Goal: Task Accomplishment & Management: Complete application form

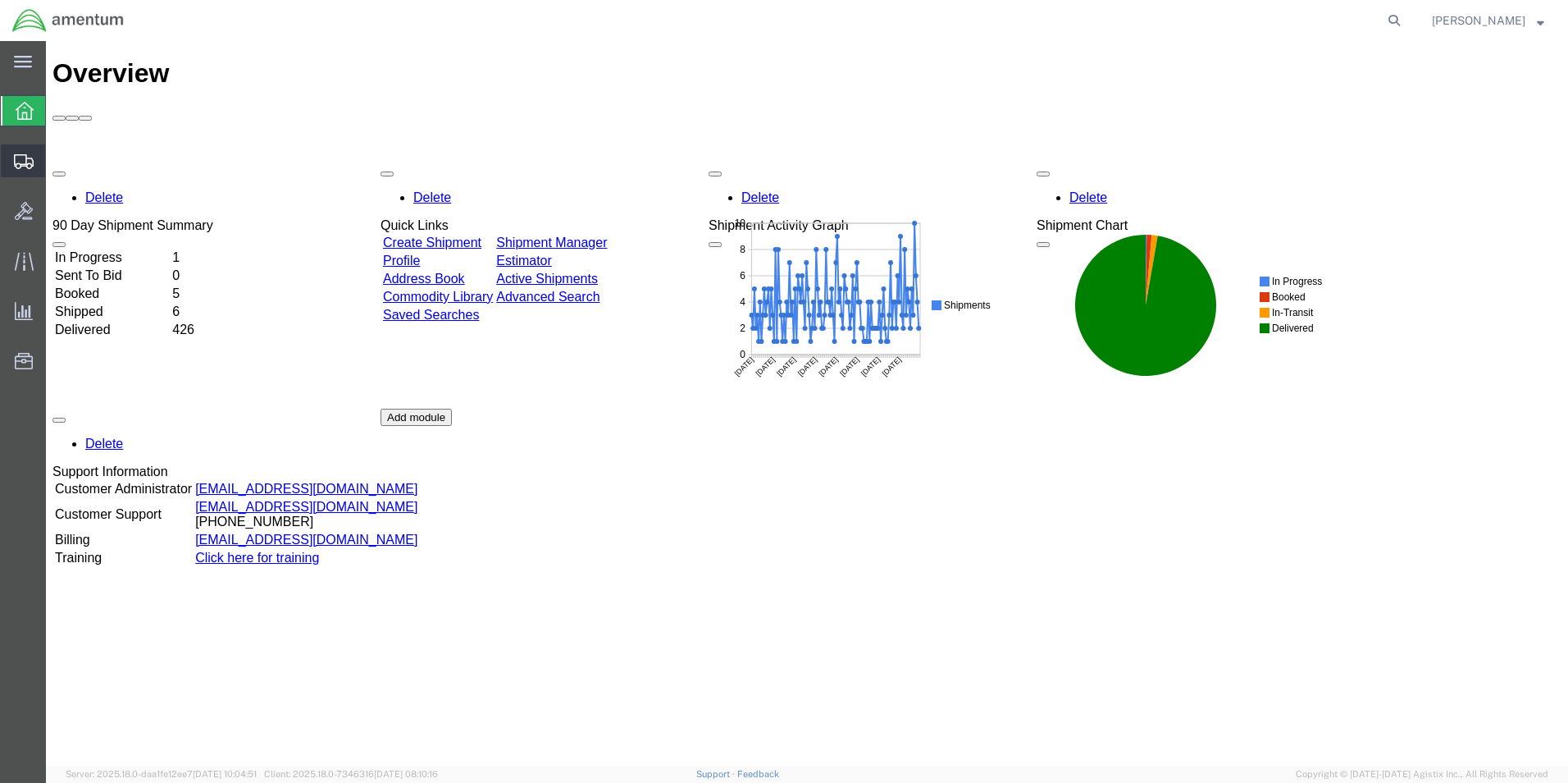
click at [0, 0] on span "Create from Template" at bounding box center [0, 0] width 0 height 0
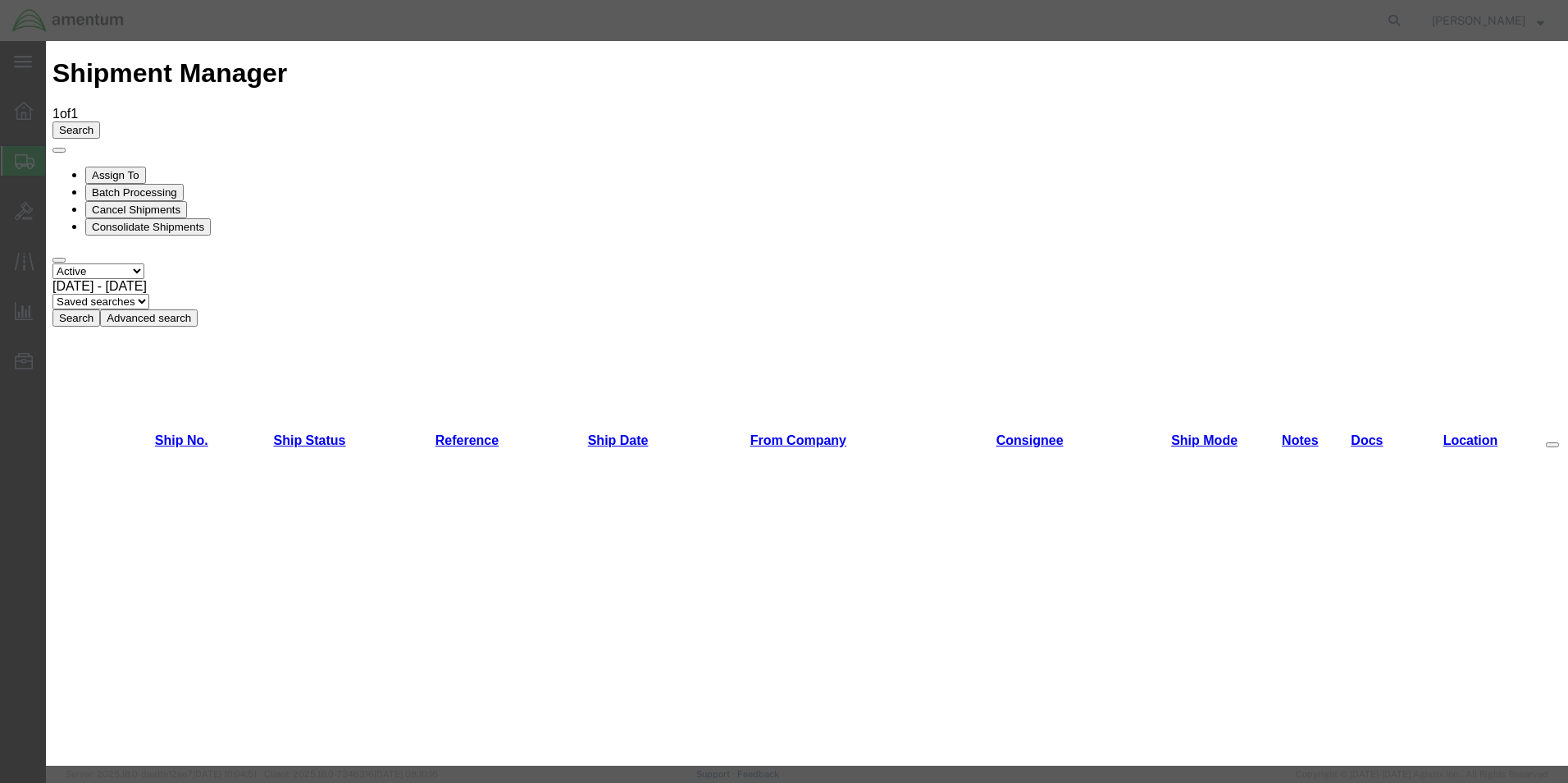
scroll to position [985, 0]
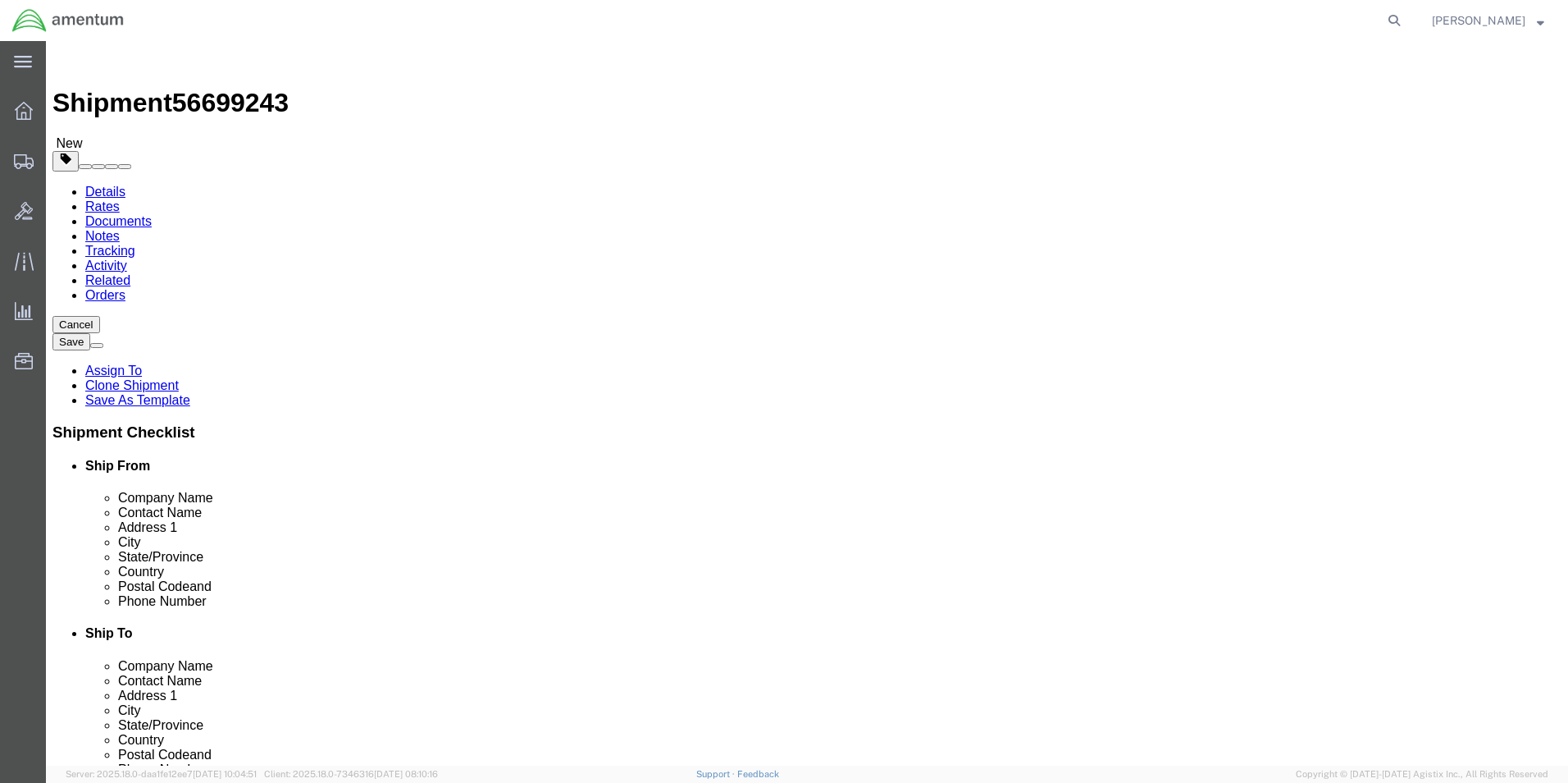
select select "49950"
select select
click input "[PERSON_NAME]..."
type input "D"
type input "REBE"
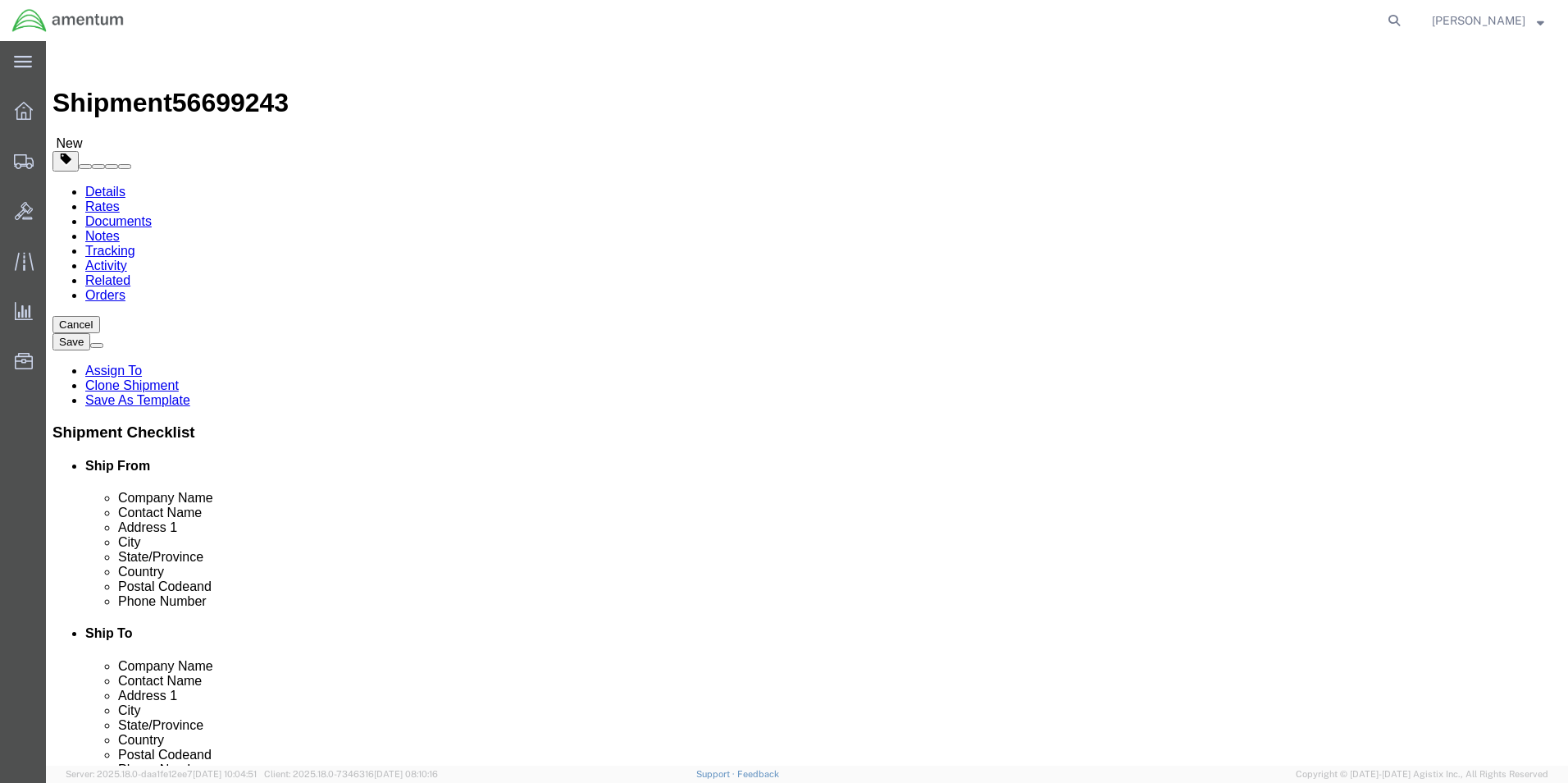
click p "- Continental Testing INC. - ([PERSON_NAME]...) [STREET_ADDRESS]"
select select "OH"
type input "[PERSON_NAME]..."
click input "text"
type input "9378323322"
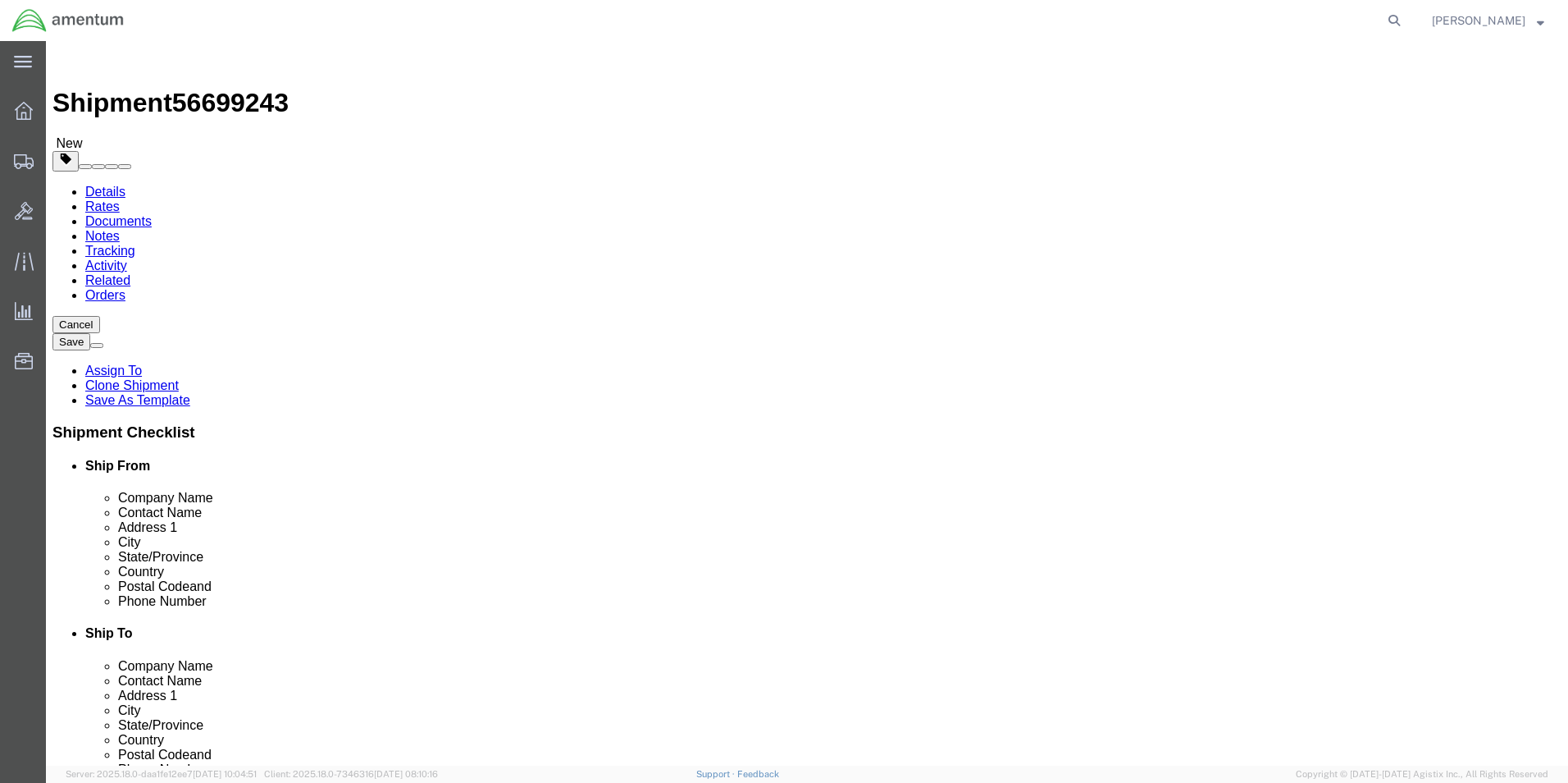
click div "Ship To Location Location My Profile Location [PHONE_NUMBER] [PHONE_NUMBER] [PH…"
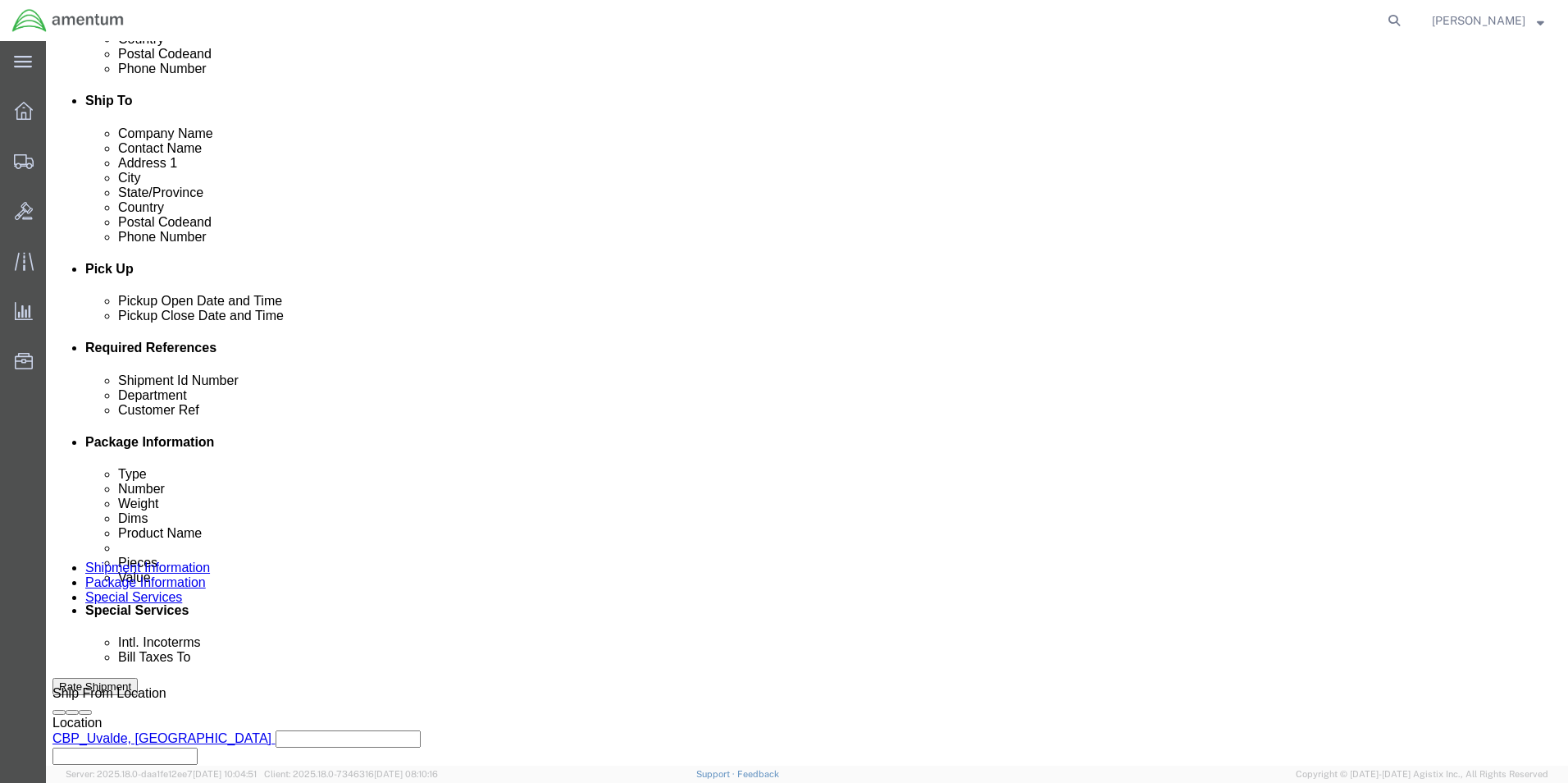
scroll to position [657, 0]
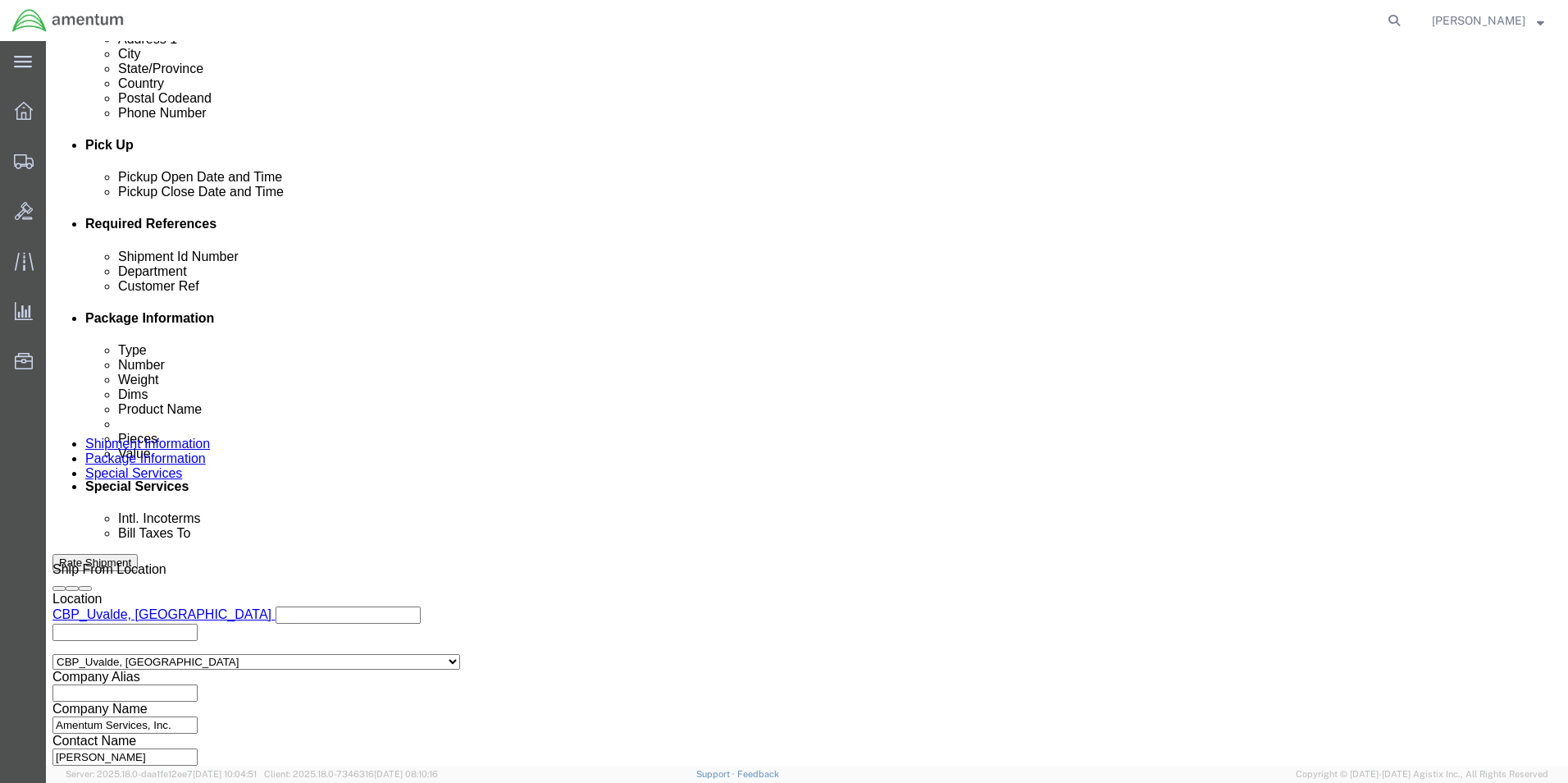
click button "Add reference"
click select "Select Account Type Activity ID Airline Appointment Number ASN Batch Request # …"
select select "PURCHORD"
click select "Select Account Type Activity ID Airline Appointment Number ASN Batch Request # …"
click input "text"
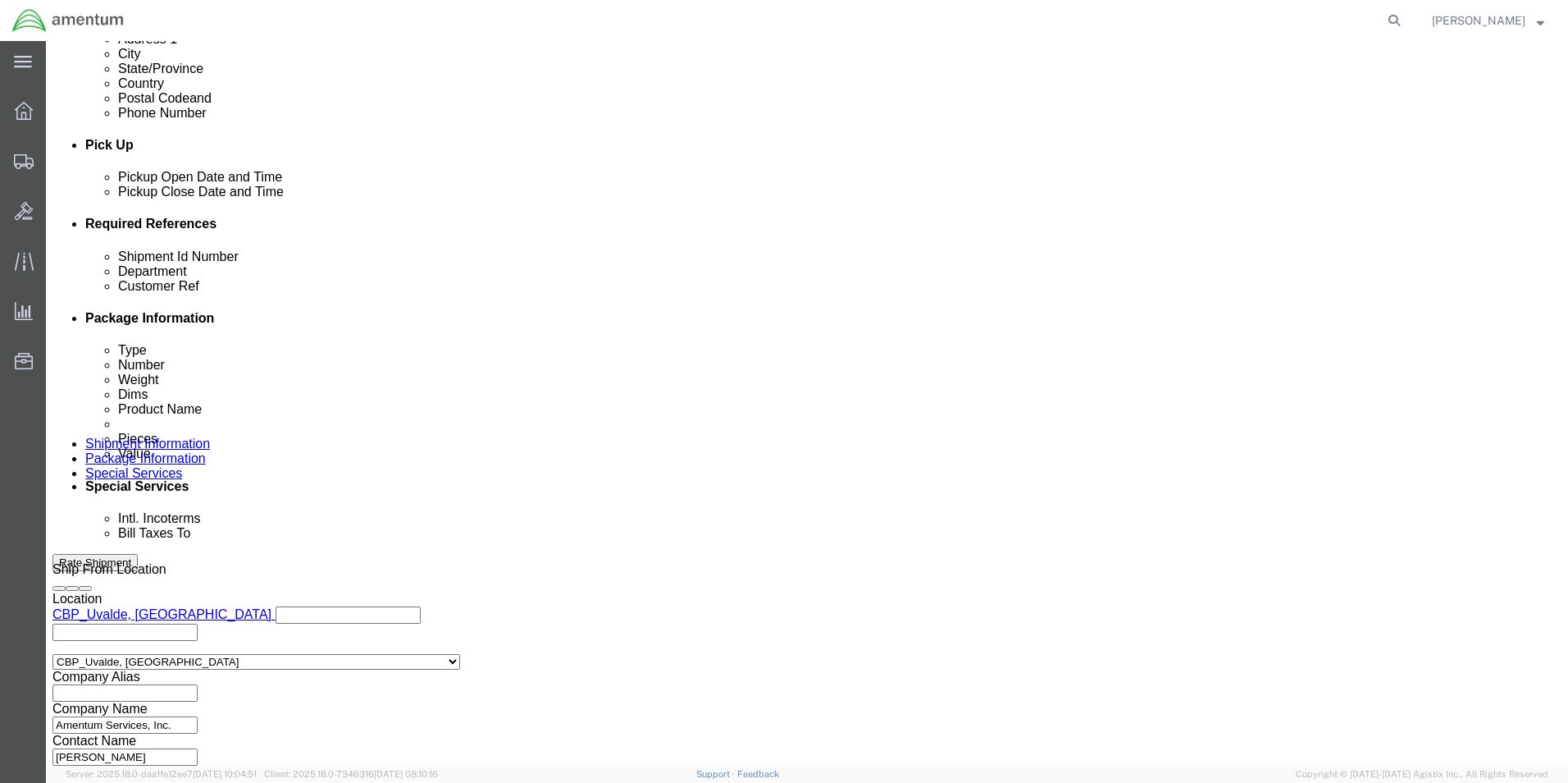
type input "CBP0043712 LINE1,2,4"
click div "Shipment Id Number CAL. Department CBP Customer Ref CALIBRATION Select Account …"
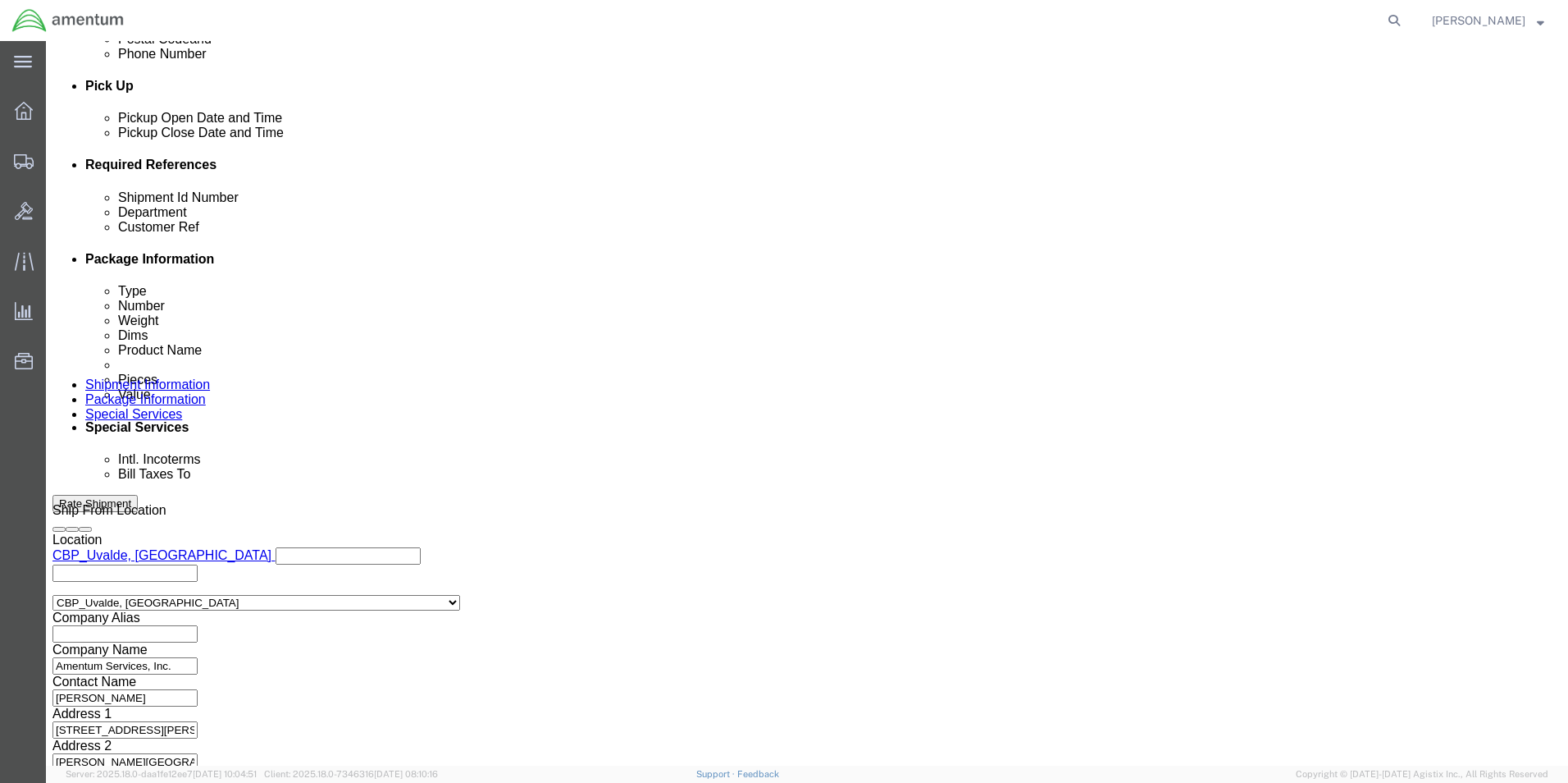
click button "Continue"
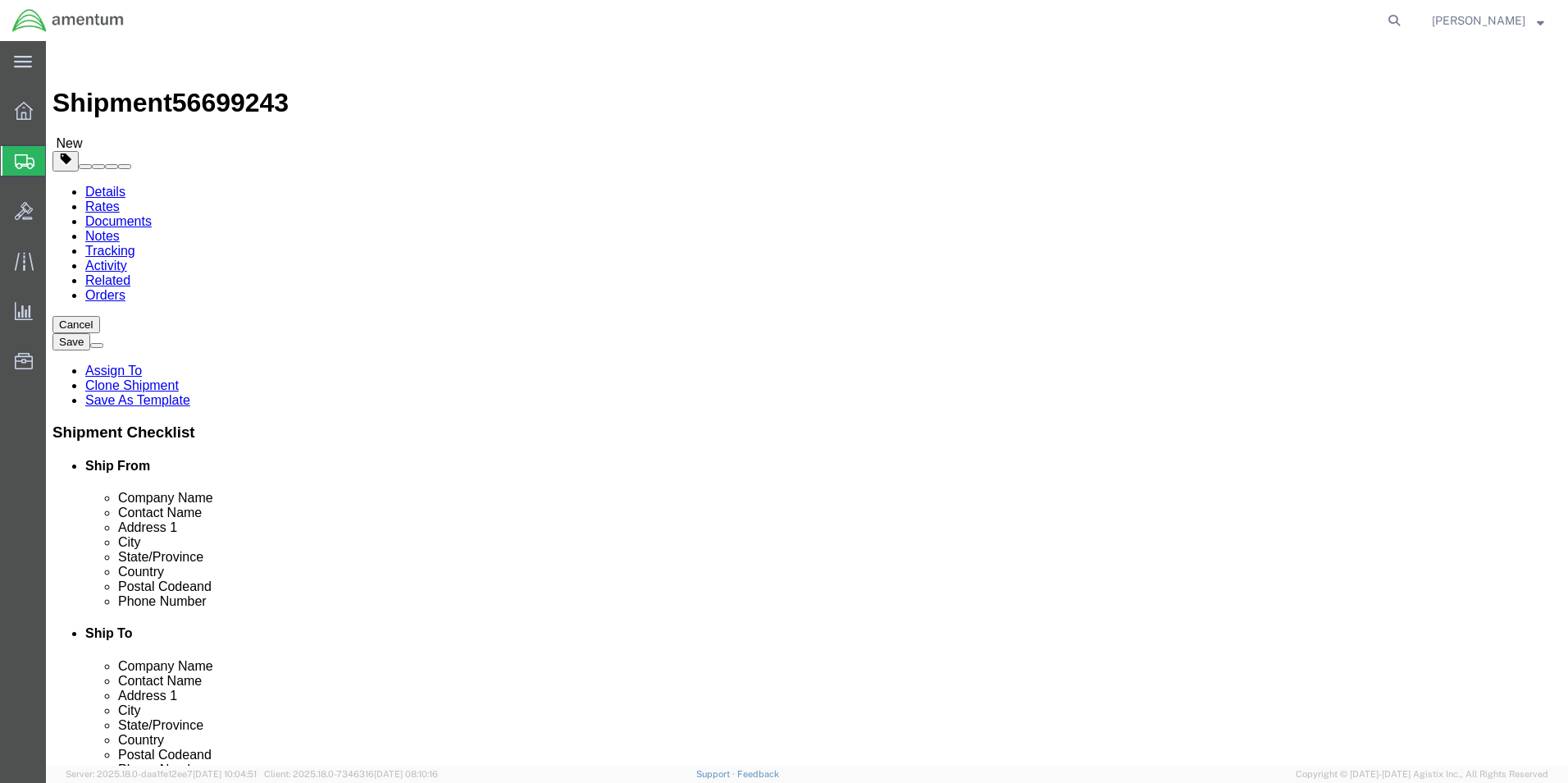
click input "12.00"
type input "14.00"
click input "4.40"
type input "4"
type input "10.2"
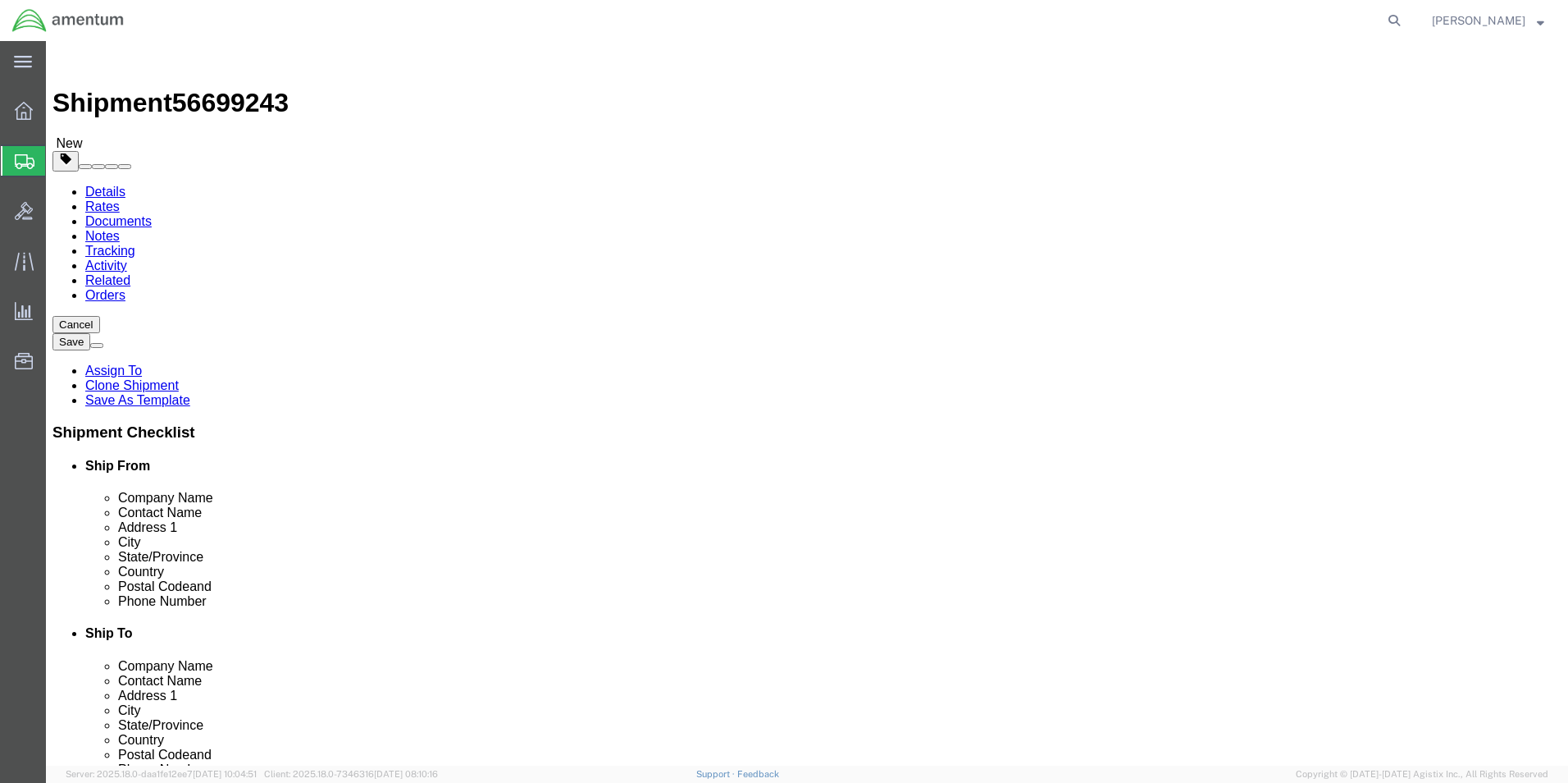
click div "Package Content # 1 1 x Cardboard Box(es) Package Type Select Bale(s) Basket(s)…"
click dd "1.00 Each"
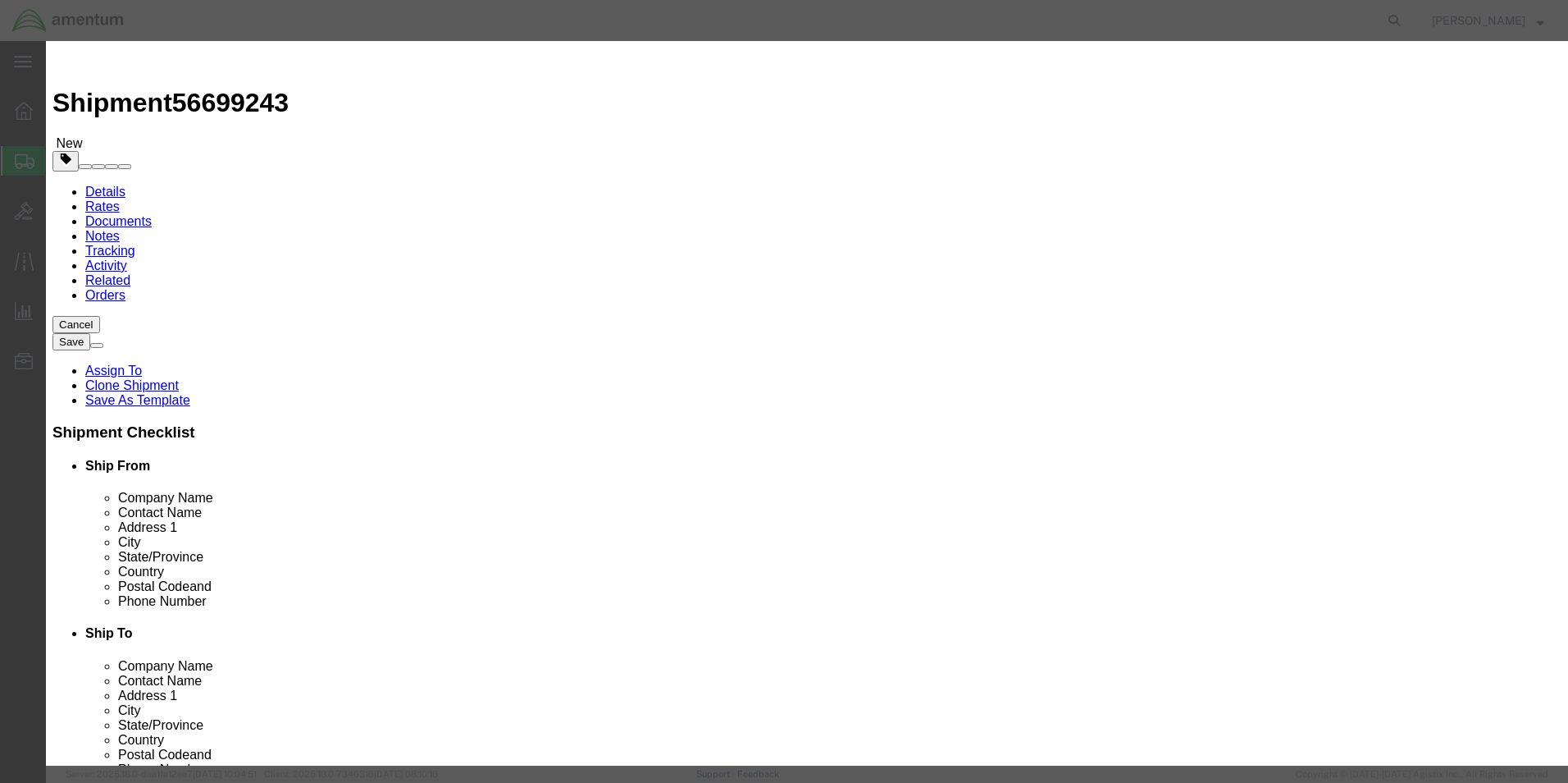
click input "1.00"
type input "1"
type input "3.0"
click h3 "Edit content"
click input "300"
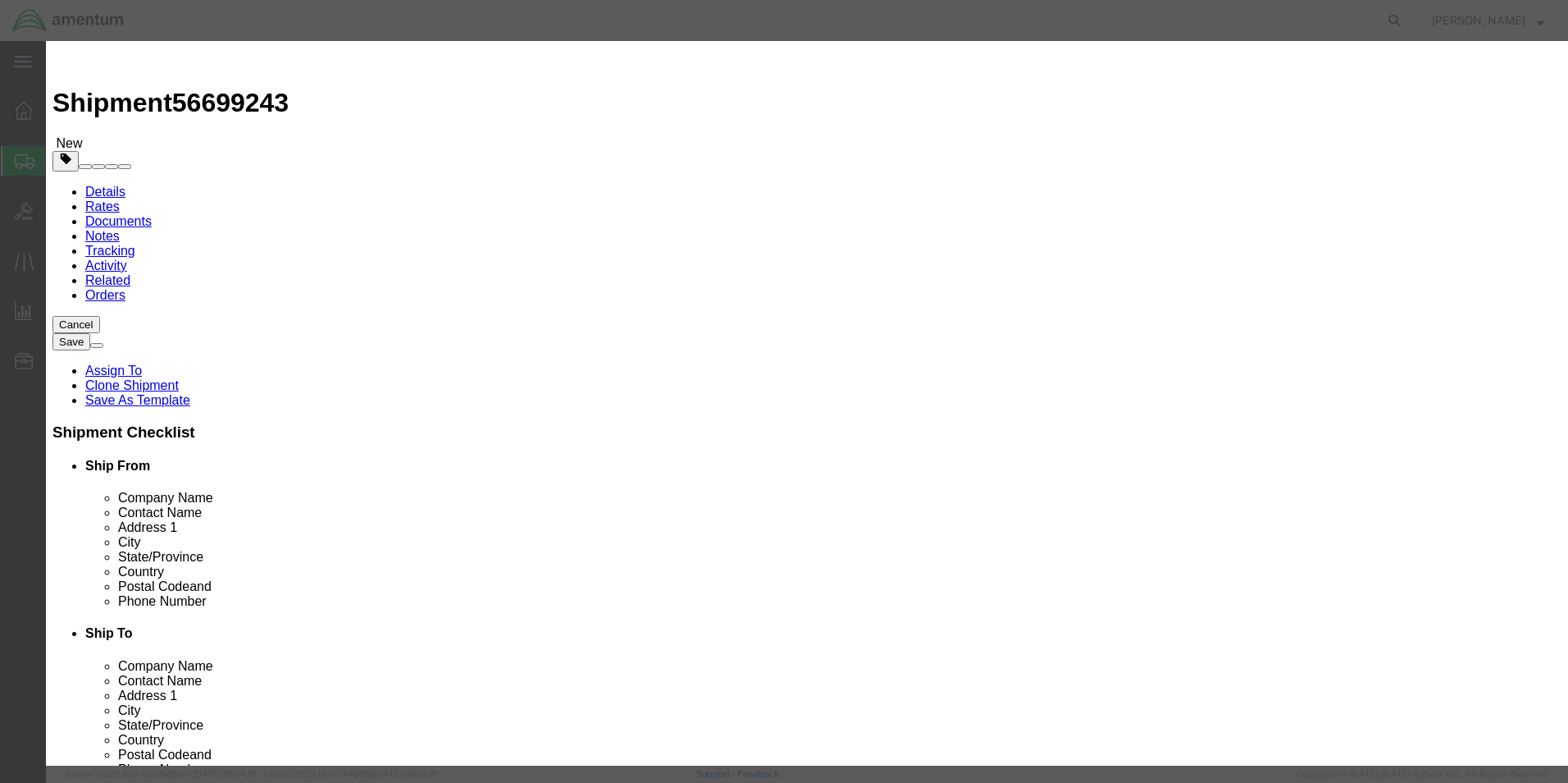
type input "3000.00"
click div "Commodity library"
click button "Save & Close"
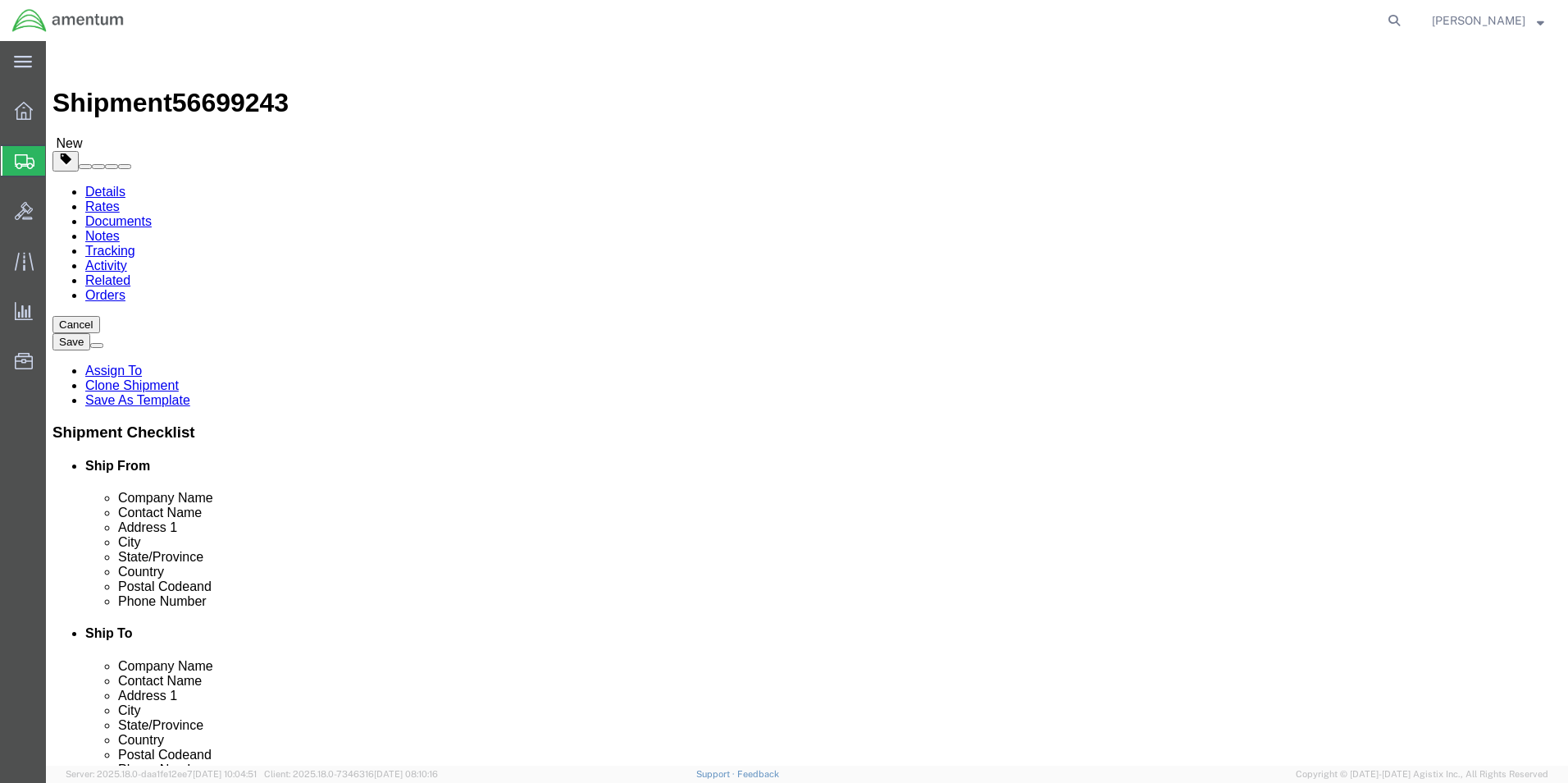
click button "Rate Shipment"
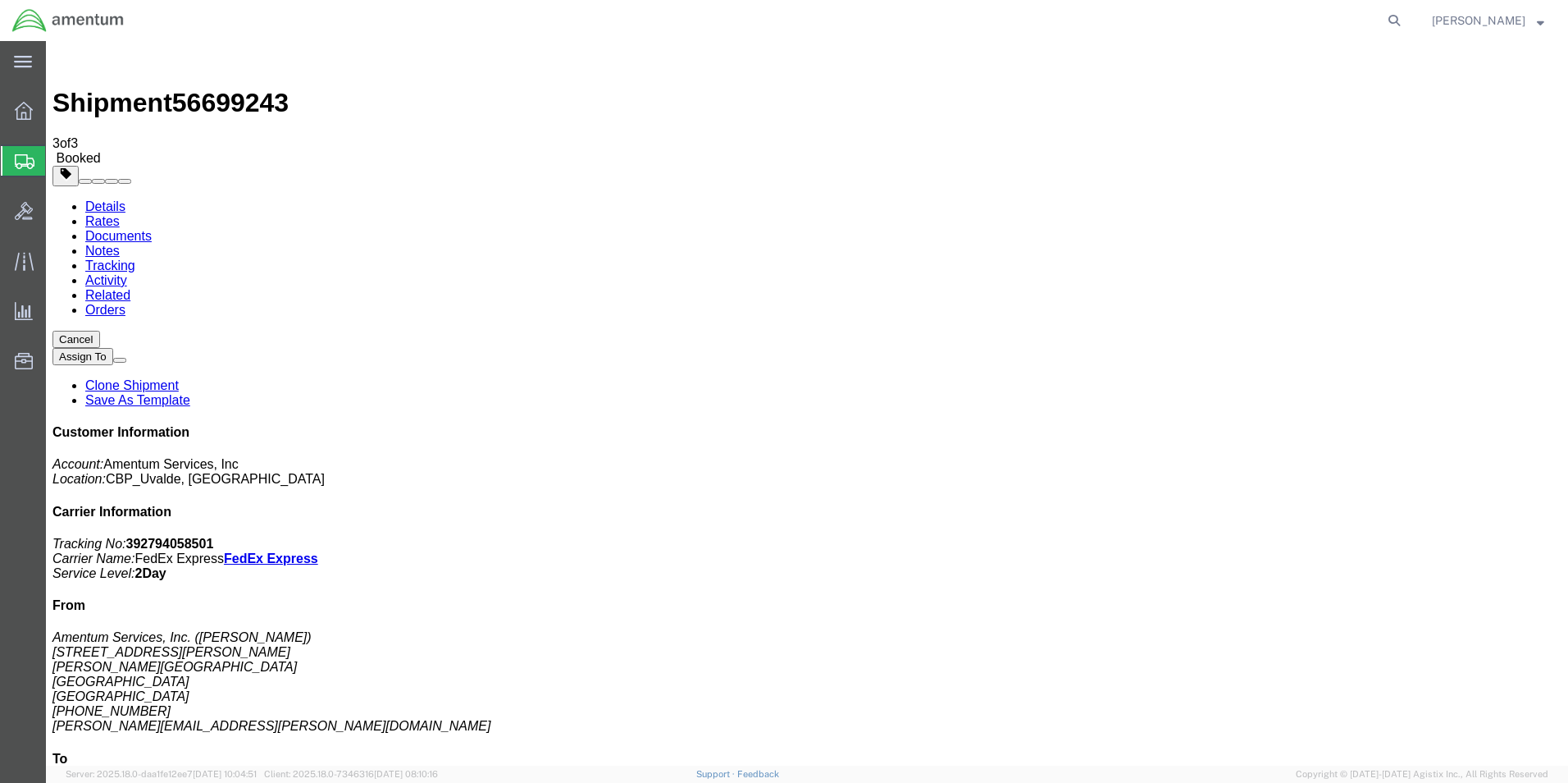
click at [0, 0] on span "Shipment Manager" at bounding box center [0, 0] width 0 height 0
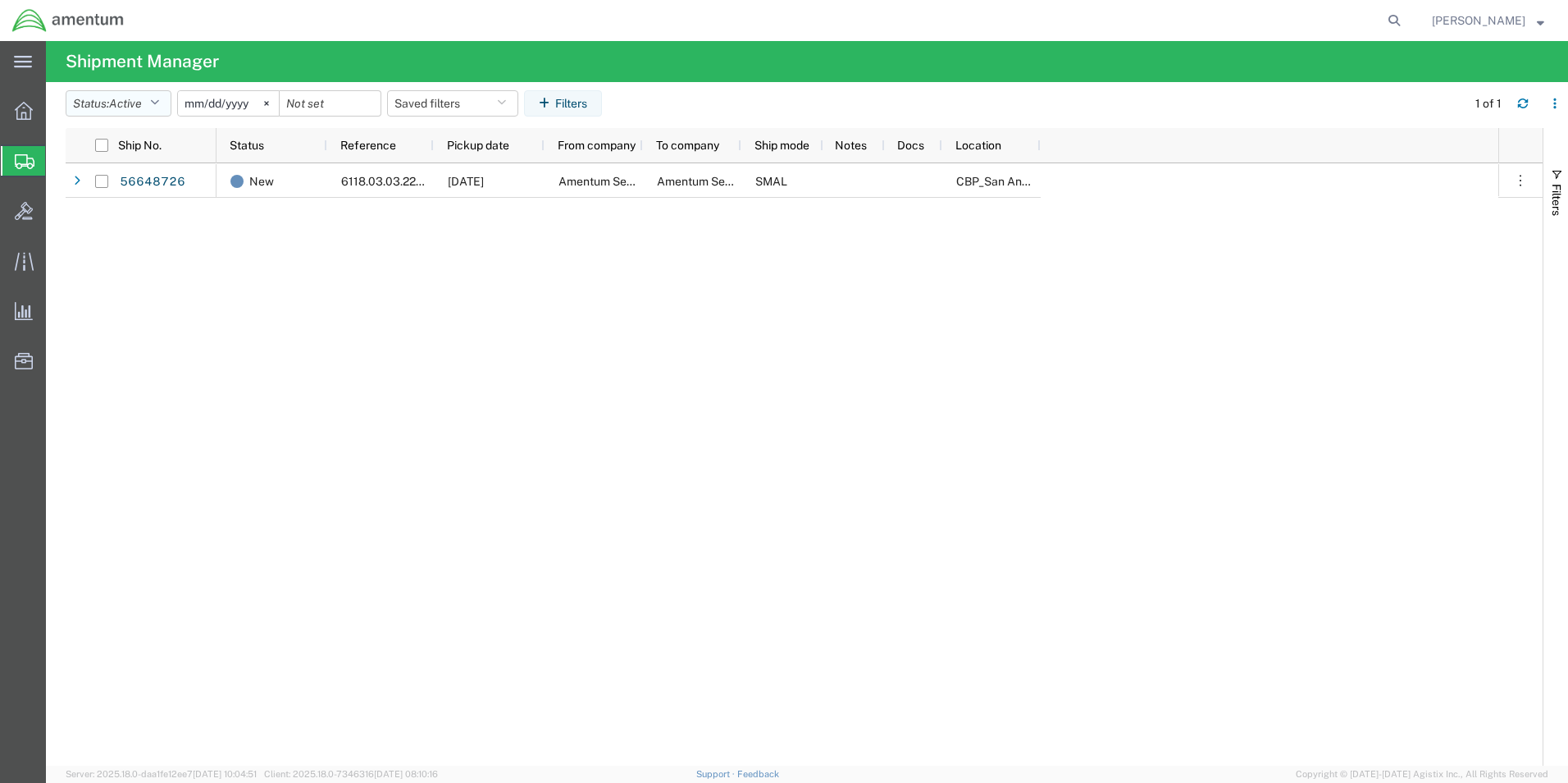
click at [159, 106] on icon "button" at bounding box center [155, 103] width 9 height 12
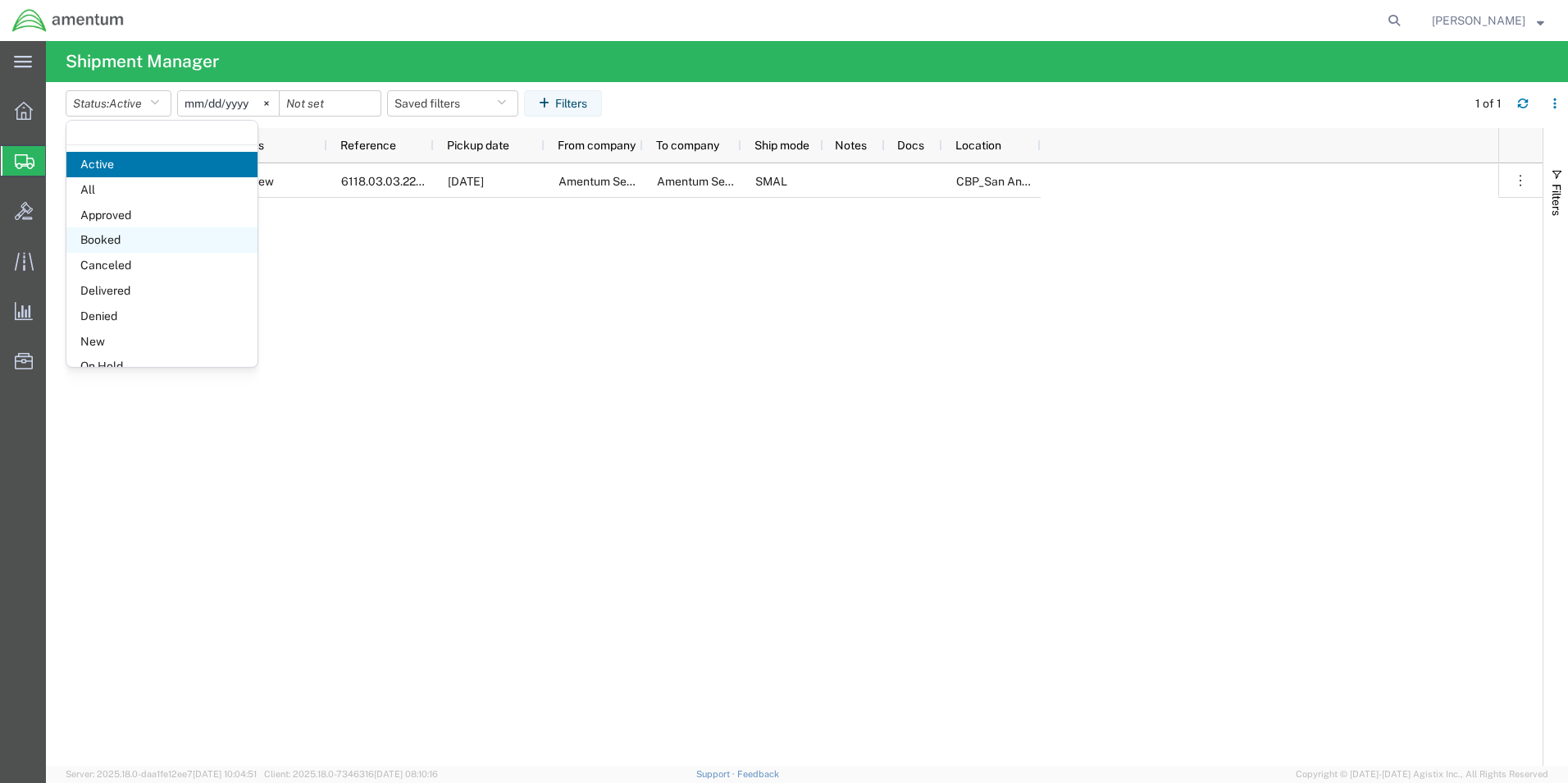
click at [115, 237] on span "Booked" at bounding box center [162, 240] width 191 height 25
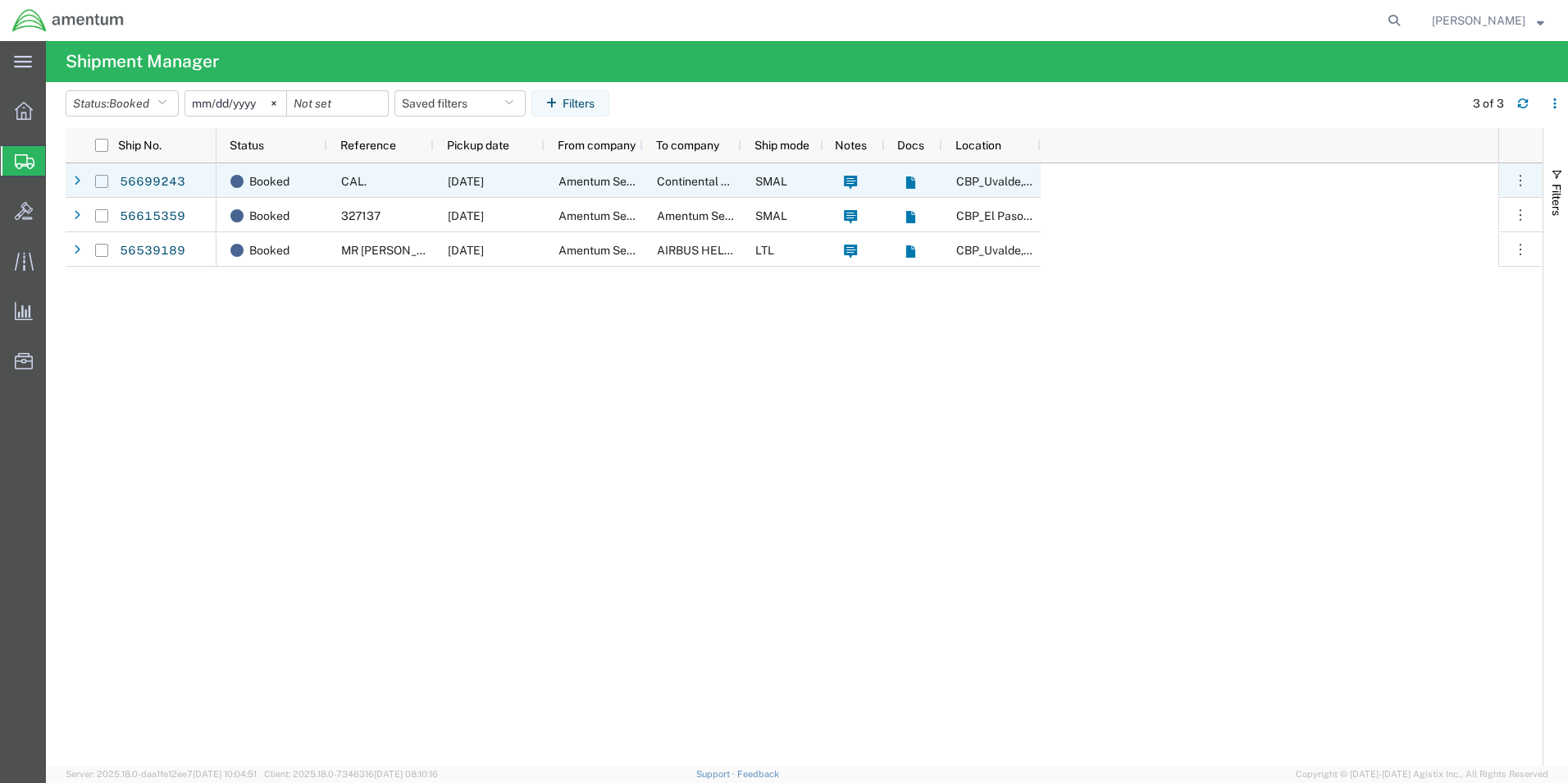
click at [106, 178] on input "Press Space to toggle row selection (unchecked)" at bounding box center [102, 181] width 14 height 14
checkbox input "true"
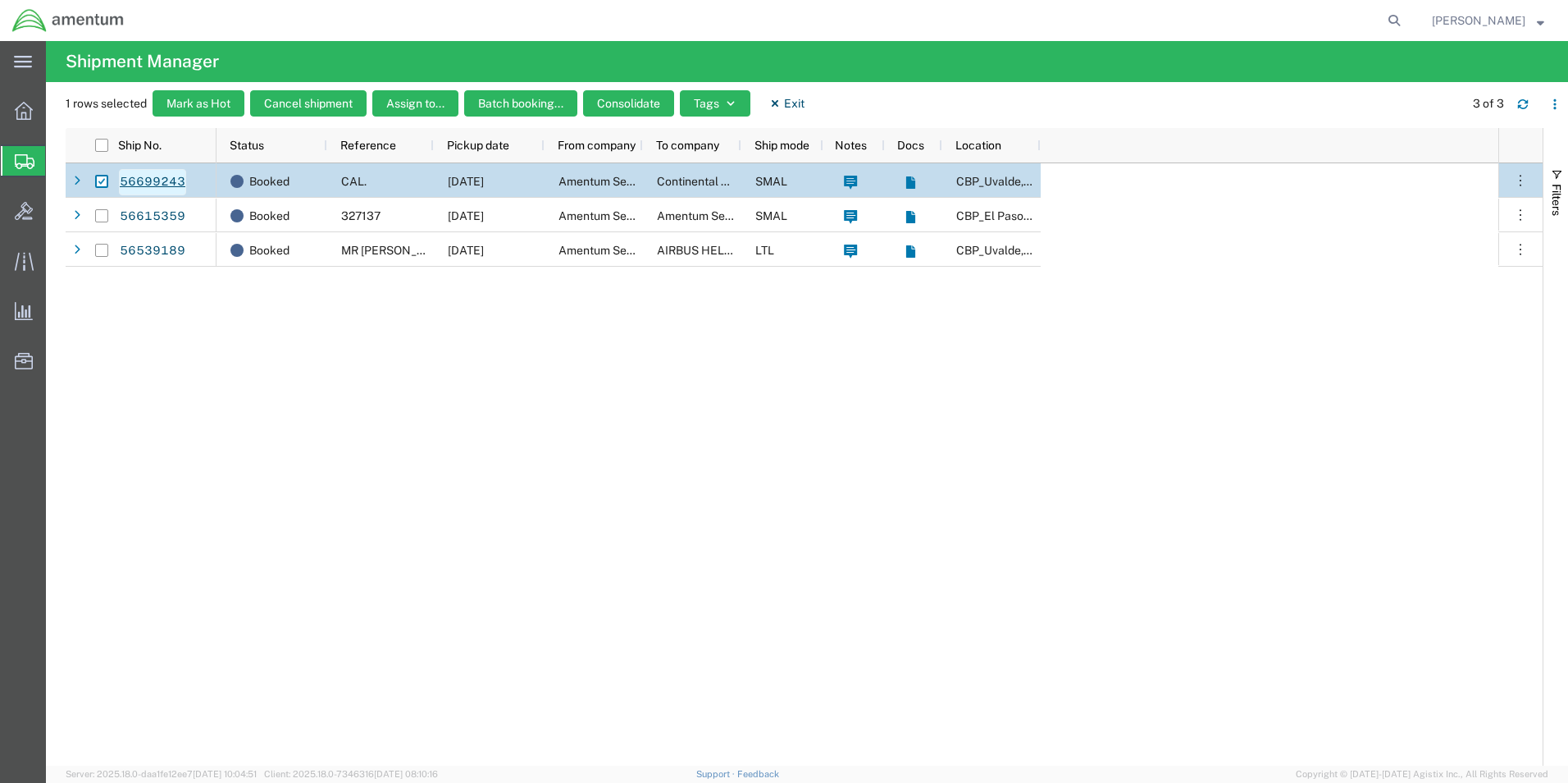
click at [131, 178] on link "56699243" at bounding box center [152, 182] width 68 height 26
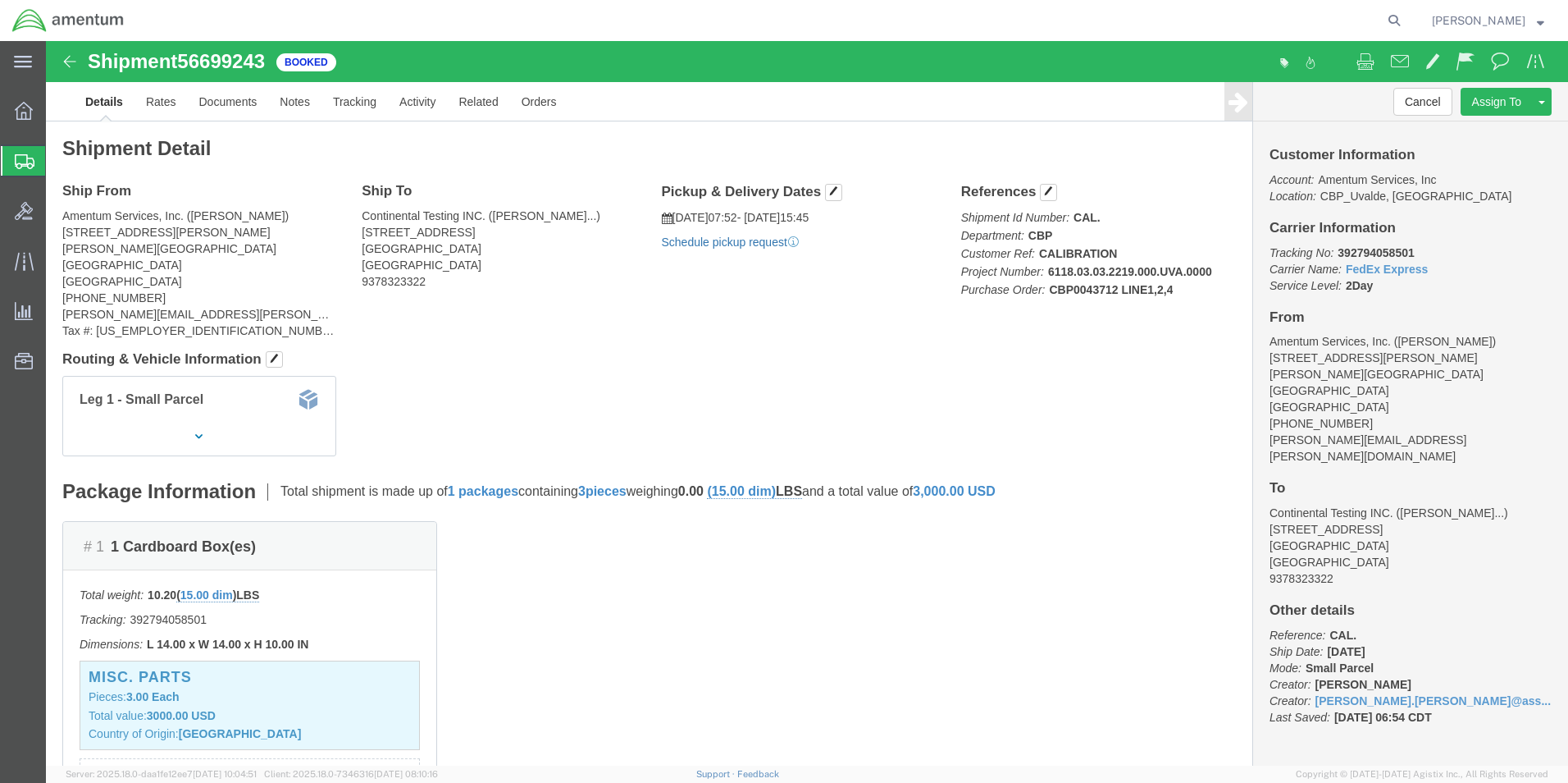
click link "Schedule pickup request"
click at [1545, 19] on div "[PERSON_NAME]" at bounding box center [1488, 21] width 137 height 41
click at [1536, 19] on span "[PERSON_NAME]" at bounding box center [1488, 21] width 113 height 18
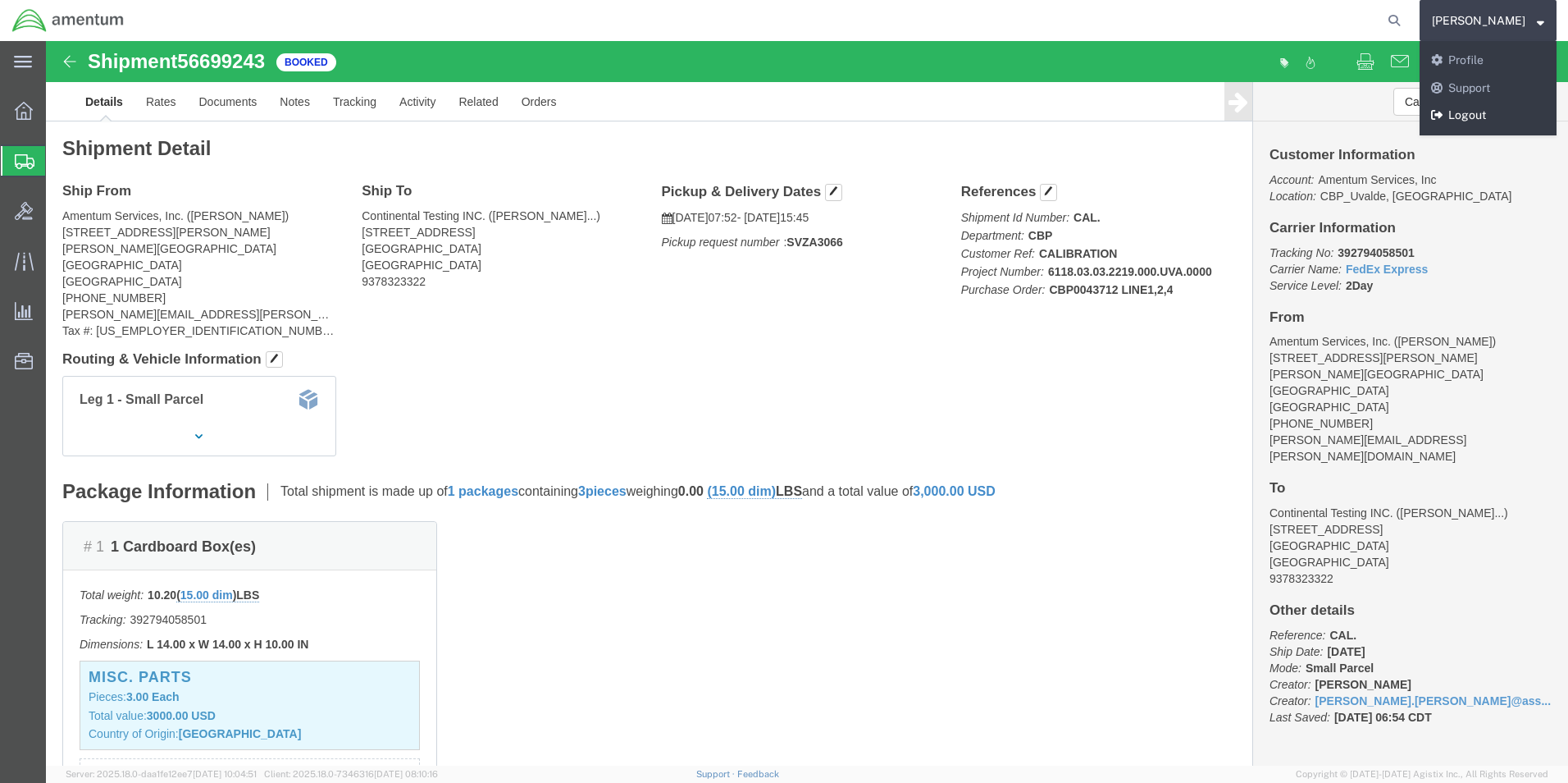
click at [1461, 111] on link "Logout" at bounding box center [1488, 115] width 137 height 28
